Goal: Book appointment/travel/reservation

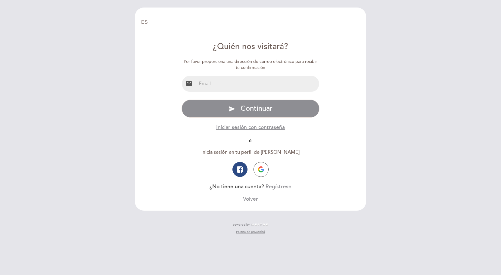
select select "es"
click at [205, 86] on input "email" at bounding box center [257, 84] width 123 height 16
type input "florenciawynne348@gmail.com"
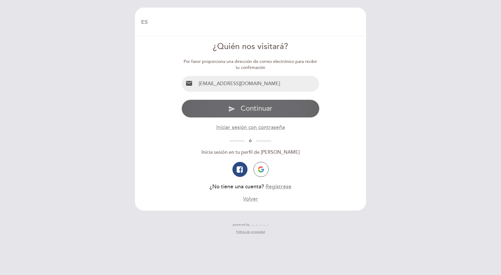
click at [253, 107] on span "Continuar" at bounding box center [257, 108] width 32 height 9
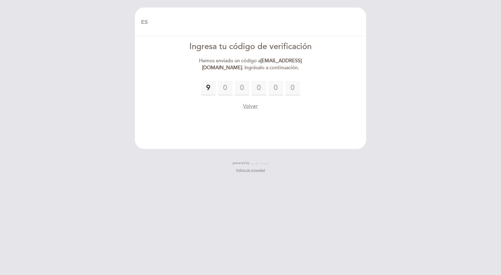
type input "9"
type input "6"
type input "2"
type input "8"
type input "1"
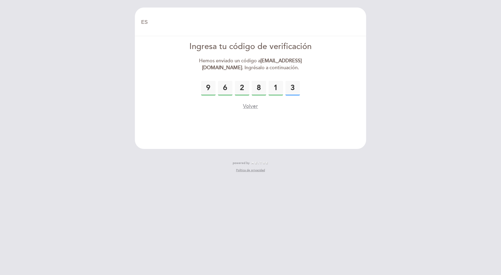
type input "3"
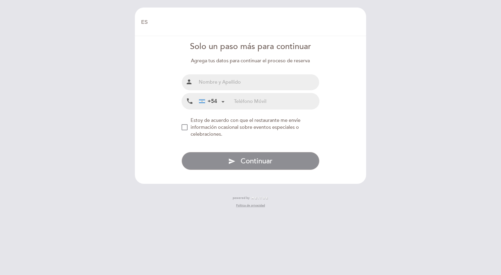
click at [211, 82] on input "text" at bounding box center [257, 82] width 123 height 16
type input "[PERSON_NAME]"
click at [247, 99] on input "tel" at bounding box center [276, 101] width 85 height 16
type input "2214760097"
click at [185, 125] on div "NEW_MODAL_AGREE_RESTAURANT_SEND_OCCASIONAL_INFO" at bounding box center [185, 127] width 6 height 6
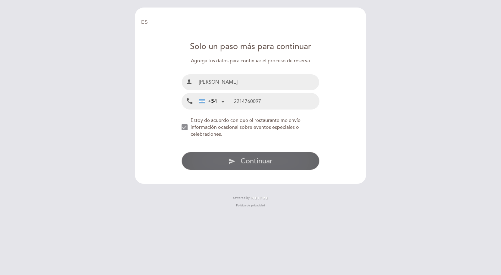
click at [268, 161] on span "Continuar" at bounding box center [257, 161] width 32 height 9
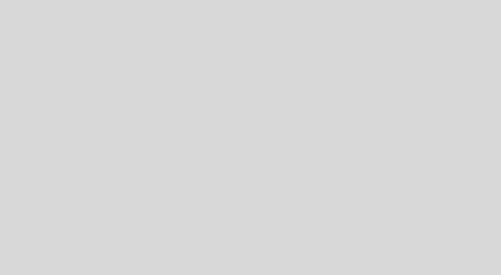
select select "es"
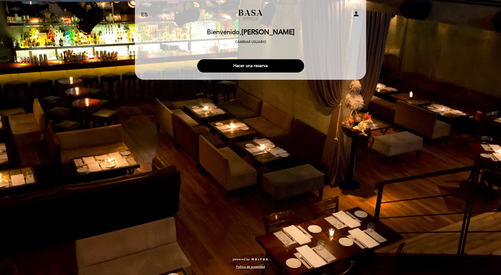
click at [361, 15] on div "person" at bounding box center [326, 14] width 76 height 9
click at [251, 248] on div "EN ES PT Basa Basement Bar & Restaurant person [GEOGRAPHIC_DATA] Bienvenido, [G…" at bounding box center [250, 137] width 501 height 275
click at [147, 15] on select "EN ES PT" at bounding box center [144, 14] width 7 height 7
click at [255, 14] on link "Basa Basement Bar & Restaurant" at bounding box center [250, 15] width 75 height 17
